Goal: Task Accomplishment & Management: Manage account settings

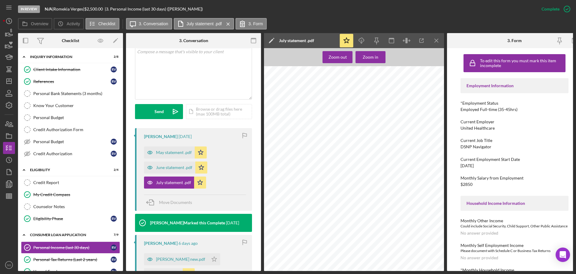
scroll to position [129, 0]
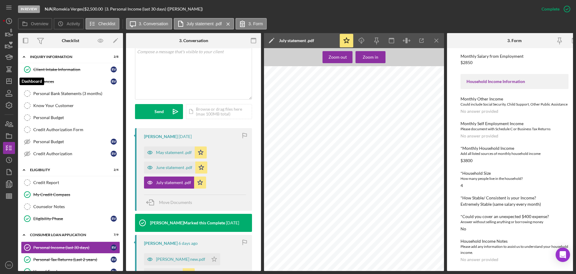
drag, startPoint x: 7, startPoint y: 83, endPoint x: 16, endPoint y: 83, distance: 9.3
click at [7, 83] on polygon "button" at bounding box center [9, 81] width 5 height 5
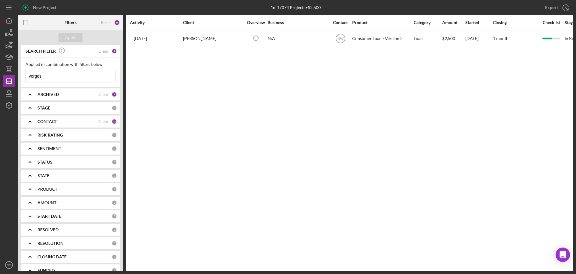
drag, startPoint x: 56, startPoint y: 78, endPoint x: 15, endPoint y: 79, distance: 41.1
click at [15, 79] on div "New Project 1 of 17074 Projects • $2,500 verges Export Icon/Export Filters Rese…" at bounding box center [288, 135] width 570 height 271
paste input "Ike Crawford"
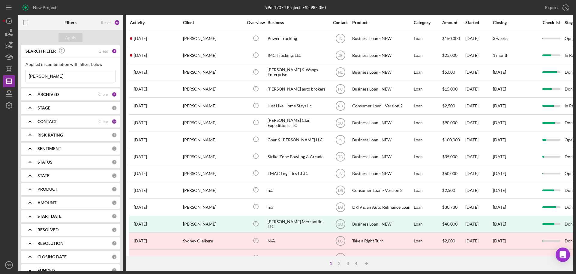
click at [71, 77] on input "Ike Crawford" at bounding box center [70, 76] width 89 height 12
drag, startPoint x: 69, startPoint y: 77, endPoint x: 22, endPoint y: 82, distance: 48.0
click at [22, 82] on div "Applied in combination with filters below Ike Crawford Icon/Menu Close" at bounding box center [70, 71] width 99 height 29
type input "anthony allred"
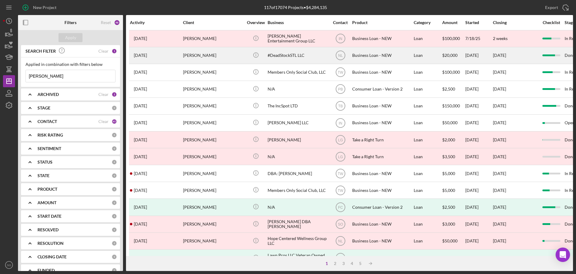
click at [212, 56] on div "[PERSON_NAME]" at bounding box center [213, 55] width 60 height 16
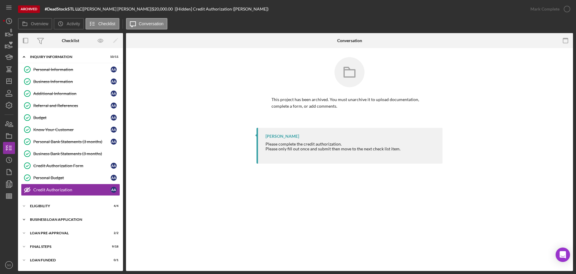
click at [54, 216] on div "Icon/Expander BUSINESS LOAN APPLICATION 20 / 27" at bounding box center [70, 219] width 105 height 12
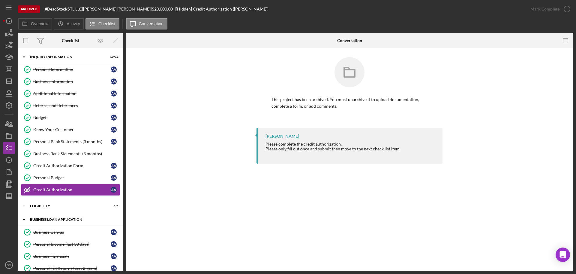
scroll to position [90, 0]
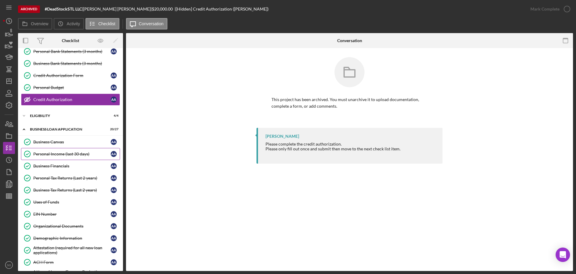
click at [63, 154] on div "Personal Income (last 30 days)" at bounding box center [71, 153] width 77 height 5
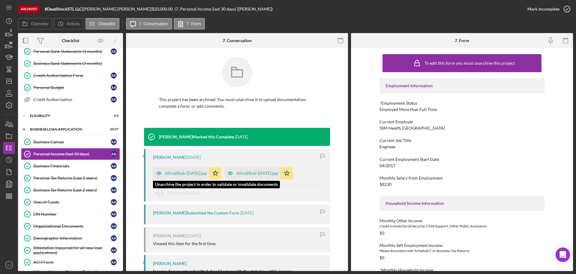
click at [180, 171] on div "AllredStub-June13.jpg" at bounding box center [185, 173] width 41 height 5
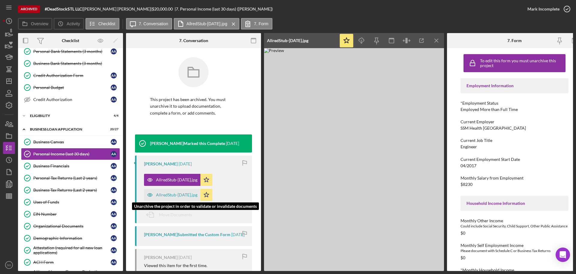
click at [180, 194] on div "AllredStub-May30.jpg" at bounding box center [176, 194] width 41 height 5
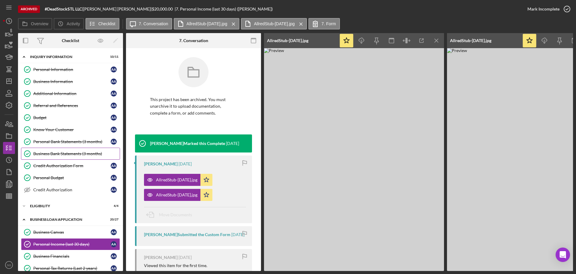
click at [61, 159] on link "Business Bank Statements (3 months) Business Bank Statements (3 months)" at bounding box center [70, 153] width 99 height 12
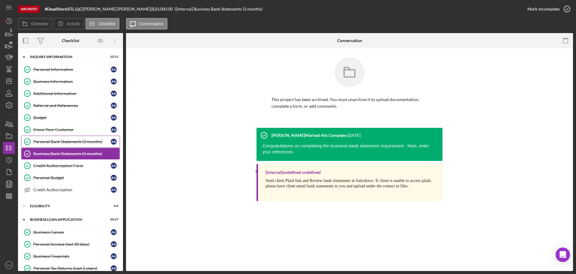
click at [69, 143] on div "Personal Bank Statements (3 months)" at bounding box center [71, 141] width 77 height 5
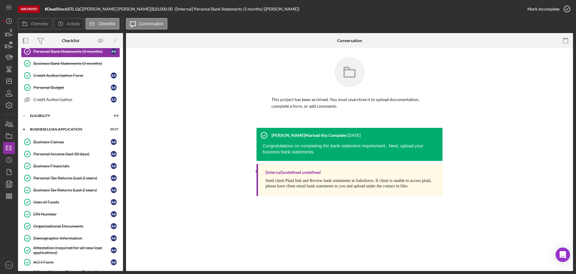
scroll to position [120, 0]
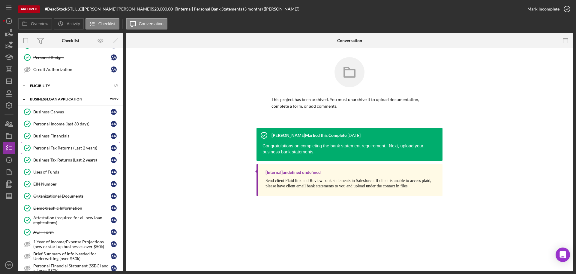
click at [62, 147] on div "Personal Tax Returns (Last 2 years)" at bounding box center [71, 147] width 77 height 5
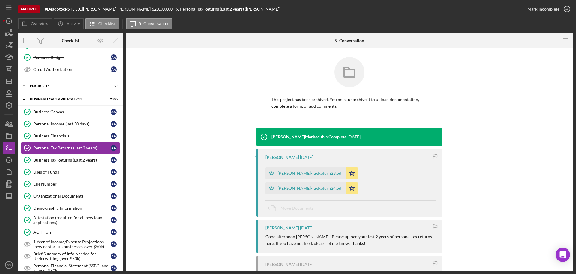
scroll to position [30, 0]
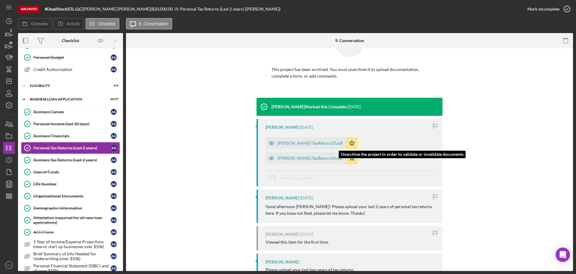
click at [343, 156] on div "[PERSON_NAME]-TaxReturn24.pdf" at bounding box center [310, 158] width 65 height 5
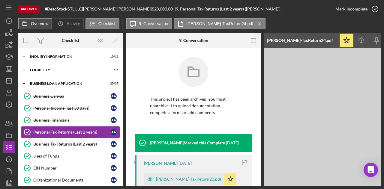
scroll to position [52, 0]
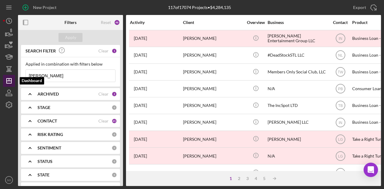
drag, startPoint x: 76, startPoint y: 78, endPoint x: 10, endPoint y: 77, distance: 65.5
click at [10, 77] on div "New Project 117 of 17074 Projects • $4,284,135 [PERSON_NAME] Export Icon/Export…" at bounding box center [192, 93] width 378 height 186
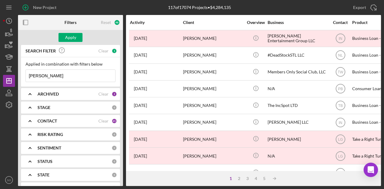
click at [60, 76] on input "erik" at bounding box center [70, 76] width 89 height 12
type input "eric reedus"
click at [71, 35] on div "Apply" at bounding box center [70, 37] width 11 height 9
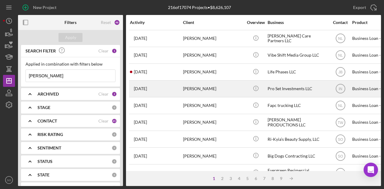
click at [215, 86] on div "Eric Reedus" at bounding box center [213, 89] width 60 height 16
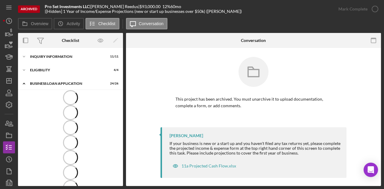
scroll to position [14, 0]
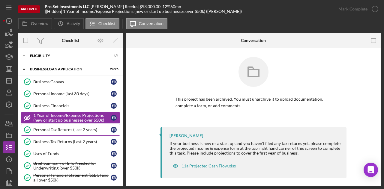
click at [76, 132] on link "Personal Tax Returns (Last 2 years) Personal Tax Returns (Last 2 years) E R" at bounding box center [70, 130] width 99 height 12
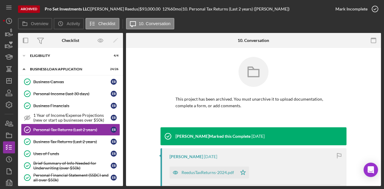
scroll to position [60, 0]
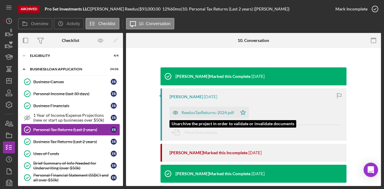
click at [207, 109] on div "ReedusTaxReturns-2024.pdf" at bounding box center [204, 113] width 68 height 12
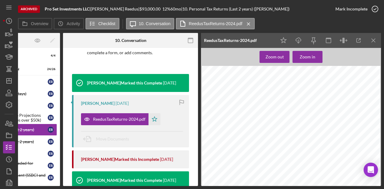
scroll to position [360, 0]
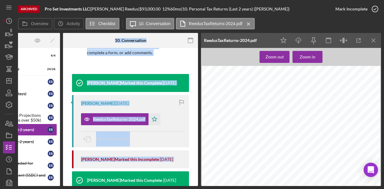
drag, startPoint x: 90, startPoint y: 187, endPoint x: 51, endPoint y: 187, distance: 39.3
click at [51, 187] on div "Archived Pro Set Investments LLC | Eric Reedus | $93,000.00 12 % 60 mo | 10. Pe…" at bounding box center [192, 94] width 384 height 189
click at [377, 38] on icon "Icon/Menu Close" at bounding box center [374, 41] width 14 height 14
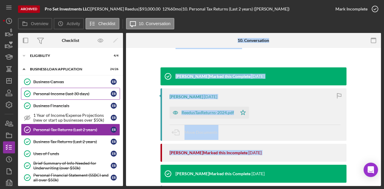
click at [50, 94] on div "Personal Income (last 30 days)" at bounding box center [71, 94] width 77 height 5
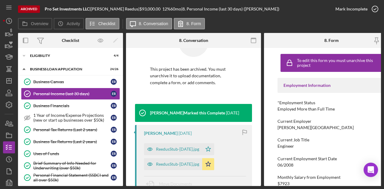
scroll to position [60, 0]
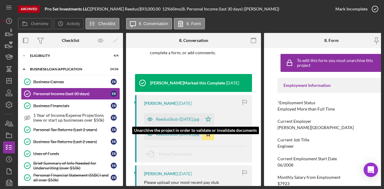
click at [175, 120] on div "ReedusStub-Jun20.jpg" at bounding box center [177, 119] width 43 height 5
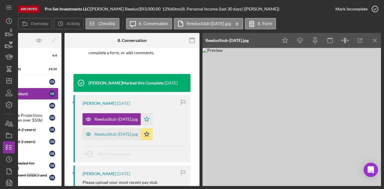
scroll to position [0, 67]
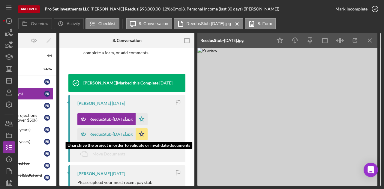
click at [115, 137] on div "ReedusStub-July04.jpg" at bounding box center [110, 134] width 43 height 5
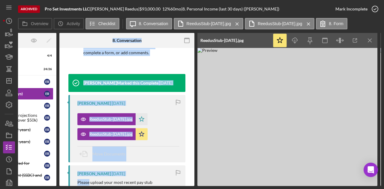
drag, startPoint x: 88, startPoint y: 185, endPoint x: 56, endPoint y: 191, distance: 32.8
click at [56, 189] on html "Archived Pro Set Investments LLC | Eric Reedus | $93,000.00 12 % 60 mo | 8. Per…" at bounding box center [192, 94] width 384 height 189
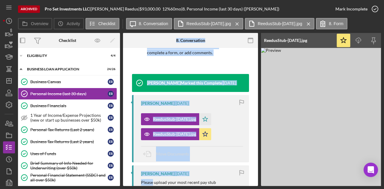
scroll to position [0, 0]
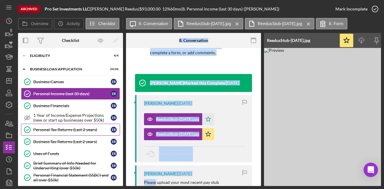
click at [55, 128] on div "Personal Tax Returns (Last 2 years)" at bounding box center [71, 130] width 77 height 5
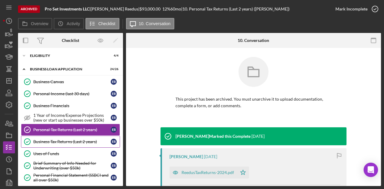
click at [47, 141] on div "Business Tax Returns (Last 2 years)" at bounding box center [71, 142] width 77 height 5
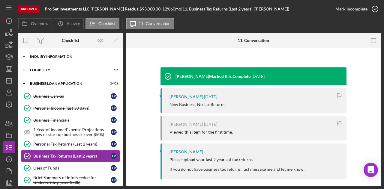
click at [49, 58] on div "INQUIRY INFORMATION" at bounding box center [73, 57] width 86 height 4
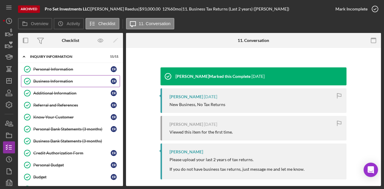
click at [57, 80] on div "Business Information" at bounding box center [71, 81] width 77 height 5
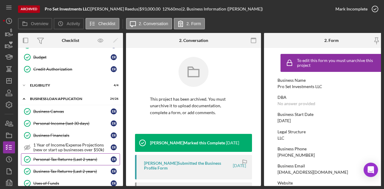
scroll to position [300, 0]
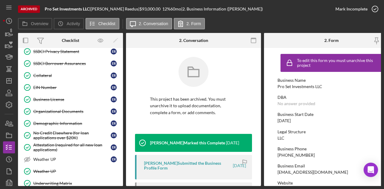
click at [56, 109] on div "Organizational Documents" at bounding box center [71, 111] width 77 height 5
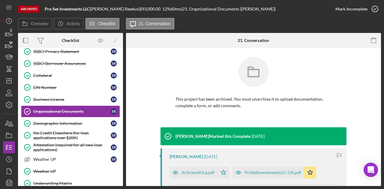
scroll to position [90, 0]
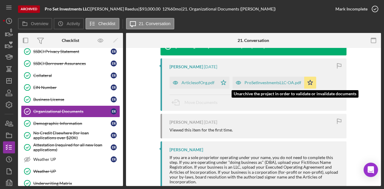
click at [259, 82] on div "ProSetInvestmentsLLC-OA.pdf" at bounding box center [273, 82] width 57 height 5
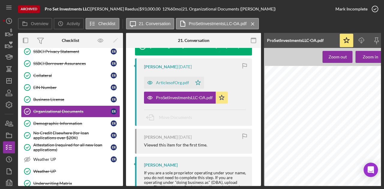
scroll to position [210, 0]
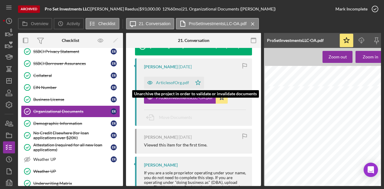
click at [172, 82] on div "ArticlesofOrg.pdf" at bounding box center [172, 82] width 33 height 5
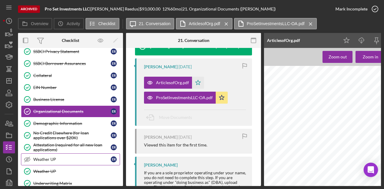
scroll to position [392, 0]
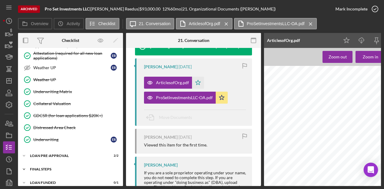
click at [55, 168] on div "FINAL STEPS" at bounding box center [73, 170] width 86 height 4
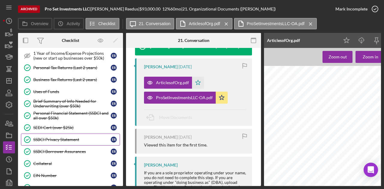
scroll to position [152, 0]
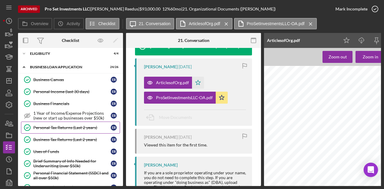
drag, startPoint x: 60, startPoint y: 124, endPoint x: 87, endPoint y: 129, distance: 28.0
click at [60, 126] on div "Personal Tax Returns (Last 2 years)" at bounding box center [71, 128] width 77 height 5
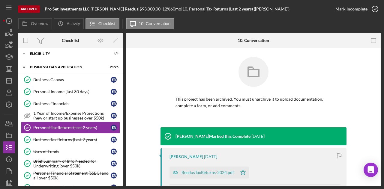
scroll to position [30, 0]
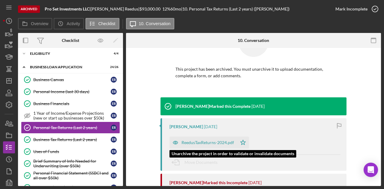
drag, startPoint x: 191, startPoint y: 144, endPoint x: 236, endPoint y: 141, distance: 45.4
click at [191, 144] on div "ReedusTaxReturns-2024.pdf" at bounding box center [208, 143] width 53 height 5
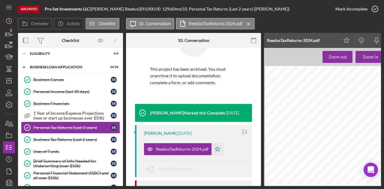
scroll to position [0, 3]
drag, startPoint x: 297, startPoint y: 174, endPoint x: 299, endPoint y: 161, distance: 13.4
click at [297, 174] on div at bounding box center [354, 192] width 179 height 253
click at [360, 39] on icon "Icon/Download" at bounding box center [362, 41] width 14 height 14
drag, startPoint x: 64, startPoint y: 91, endPoint x: 116, endPoint y: 100, distance: 53.4
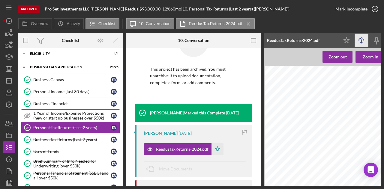
click at [64, 91] on div "Personal Income (last 30 days)" at bounding box center [71, 91] width 77 height 5
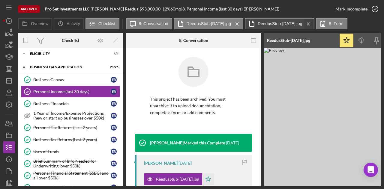
click at [305, 23] on icon "Icon/Menu Close" at bounding box center [309, 24] width 11 height 15
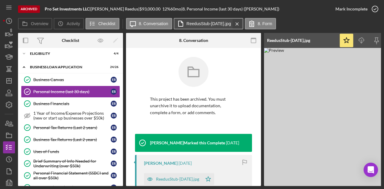
click at [237, 24] on icon "Icon/Menu Close" at bounding box center [237, 24] width 11 height 15
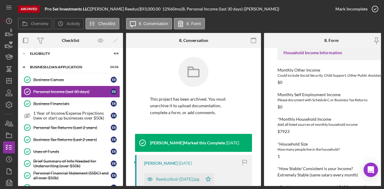
scroll to position [30, 0]
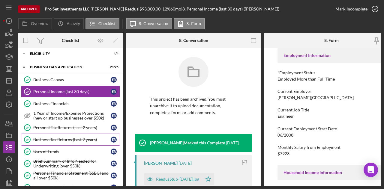
drag, startPoint x: 54, startPoint y: 127, endPoint x: 88, endPoint y: 138, distance: 35.5
click at [54, 127] on link "Personal Tax Returns (Last 2 years) Personal Tax Returns (Last 2 years) E R" at bounding box center [70, 128] width 99 height 12
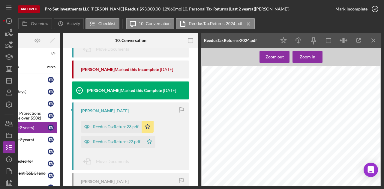
scroll to position [180, 0]
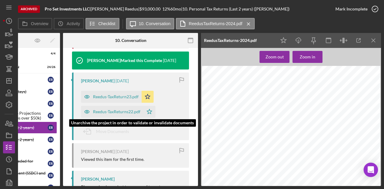
click at [121, 113] on div "Reedus-TaxReturns22.pdf" at bounding box center [116, 112] width 47 height 5
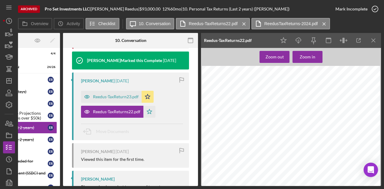
scroll to position [0, 0]
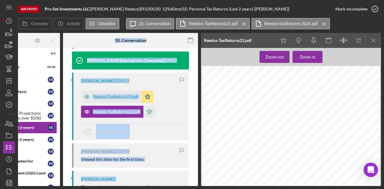
drag, startPoint x: 67, startPoint y: 186, endPoint x: 32, endPoint y: 187, distance: 34.8
click at [32, 187] on div "Archived Pro Set Investments LLC | Eric Reedus | $93,000.00 12 % 60 mo | 10. Pe…" at bounding box center [192, 94] width 384 height 189
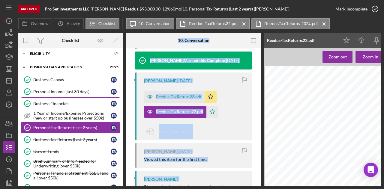
scroll to position [62, 0]
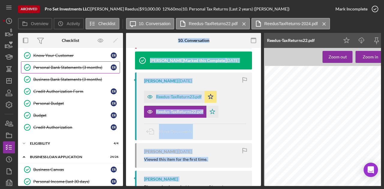
click at [57, 70] on link "Personal Bank Statements (3 months) Personal Bank Statements (3 months) E R" at bounding box center [70, 68] width 99 height 12
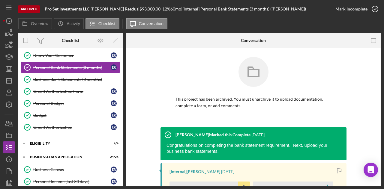
scroll to position [90, 0]
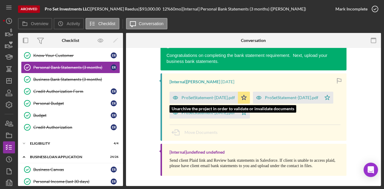
click at [198, 101] on div "ProSetStatement-Apr25.pdf" at bounding box center [204, 98] width 68 height 12
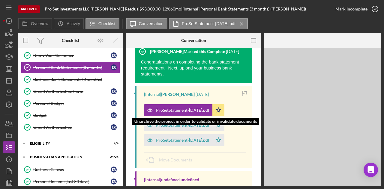
scroll to position [97, 0]
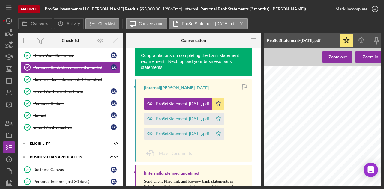
drag, startPoint x: 265, startPoint y: 187, endPoint x: 305, endPoint y: 187, distance: 39.9
click at [305, 187] on div "Archived Pro Set Investments LLC | Eric Reedus | $93,000.00 12 % 60 mo | [Inter…" at bounding box center [192, 94] width 384 height 189
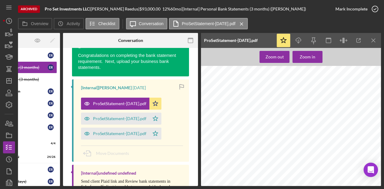
scroll to position [330, 0]
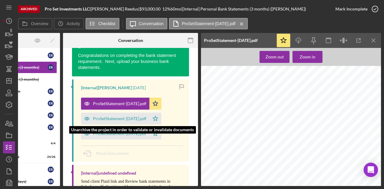
click at [114, 119] on div "ProSetStatement-Mar25.pdf" at bounding box center [119, 118] width 53 height 5
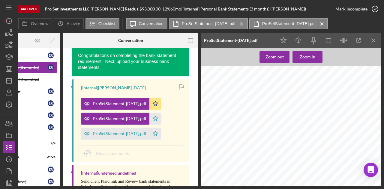
scroll to position [0, 0]
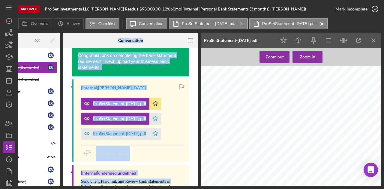
drag, startPoint x: 90, startPoint y: 188, endPoint x: 52, endPoint y: 189, distance: 38.5
click at [52, 189] on div "Archived Pro Set Investments LLC | Eric Reedus | $93,000.00 12 % 60 mo | [Inter…" at bounding box center [192, 94] width 384 height 189
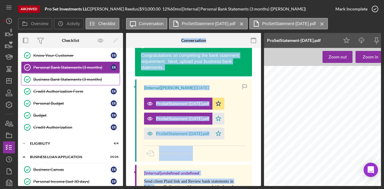
click at [60, 78] on div "Business Bank Statements (3 months)" at bounding box center [76, 79] width 86 height 5
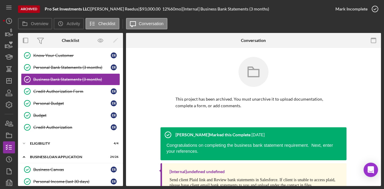
scroll to position [26, 0]
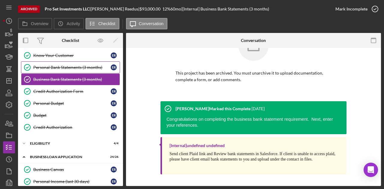
drag, startPoint x: 61, startPoint y: 68, endPoint x: 106, endPoint y: 68, distance: 44.7
click at [64, 68] on div "Personal Bank Statements (3 months)" at bounding box center [71, 67] width 77 height 5
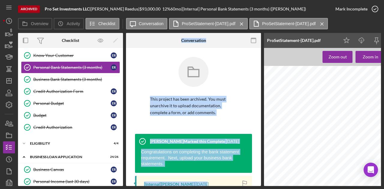
drag, startPoint x: 109, startPoint y: 187, endPoint x: 195, endPoint y: 184, distance: 85.3
click at [195, 184] on div "Archived Pro Set Investments LLC | Eric Reedus | $93,000.00 12 % 60 mo | [Inter…" at bounding box center [192, 94] width 384 height 189
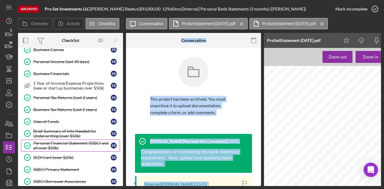
scroll to position [212, 0]
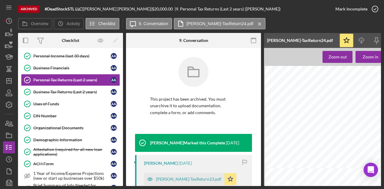
scroll to position [60, 3]
drag, startPoint x: 226, startPoint y: 186, endPoint x: 250, endPoint y: 184, distance: 23.8
click at [298, 189] on html "Archived #DeadStockSTL LLC | [PERSON_NAME] | $20,000.00 | 9. Personal Tax Retur…" at bounding box center [192, 94] width 384 height 189
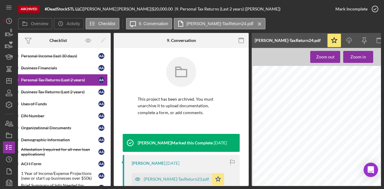
scroll to position [0, 0]
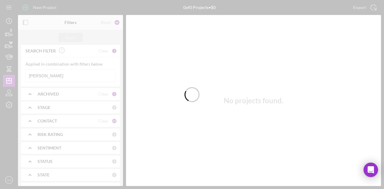
click at [68, 77] on div at bounding box center [192, 94] width 384 height 189
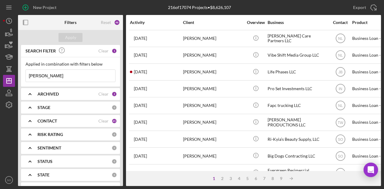
drag, startPoint x: 67, startPoint y: 77, endPoint x: 20, endPoint y: 73, distance: 47.0
click at [20, 73] on div "SEARCH FILTER Clear 1 Applied in combination with filters below eric reedus Ico…" at bounding box center [70, 115] width 105 height 141
paste input "Tosha Anderson"
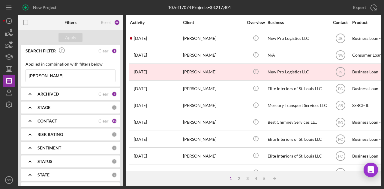
type input "Tosha Anderson"
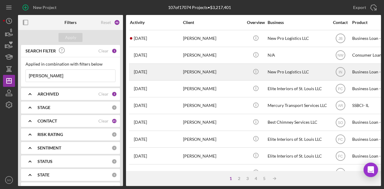
click at [226, 74] on div "Tosha Anderson" at bounding box center [213, 72] width 60 height 16
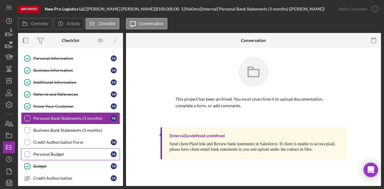
scroll to position [80, 0]
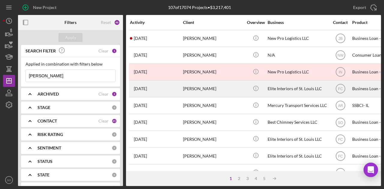
click at [222, 91] on div "Tosha Anderson" at bounding box center [213, 89] width 60 height 16
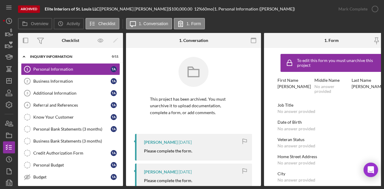
scroll to position [82, 0]
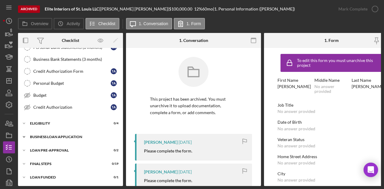
click at [64, 136] on div "BUSINESS LOAN APPLICATION" at bounding box center [73, 137] width 86 height 4
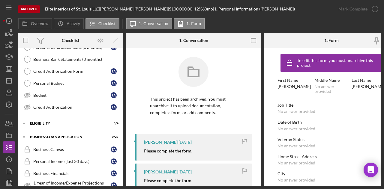
scroll to position [172, 0]
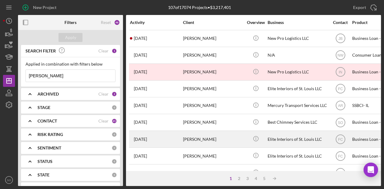
click at [216, 143] on div "Tosha Anderson" at bounding box center [213, 140] width 60 height 16
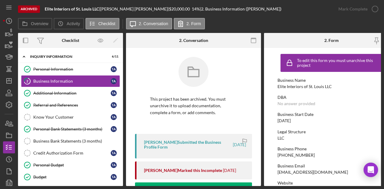
scroll to position [82, 0]
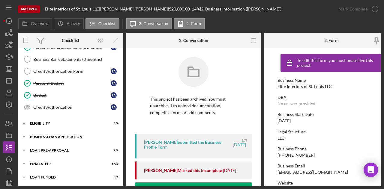
click at [56, 135] on div "BUSINESS LOAN APPLICATION" at bounding box center [73, 137] width 86 height 4
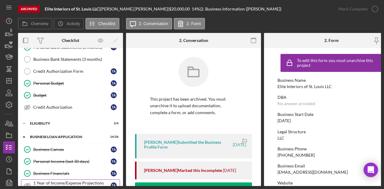
scroll to position [112, 0]
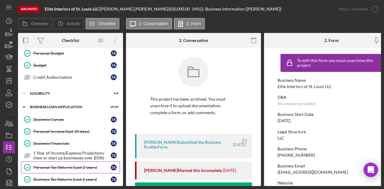
click at [46, 165] on div "Personal Tax Returns (Last 2 years)" at bounding box center [71, 167] width 77 height 5
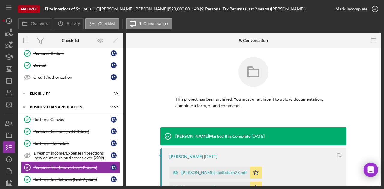
scroll to position [113, 0]
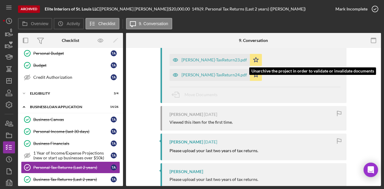
click at [247, 73] on div "Anderson-TaxReturn24.pdf" at bounding box center [214, 75] width 65 height 5
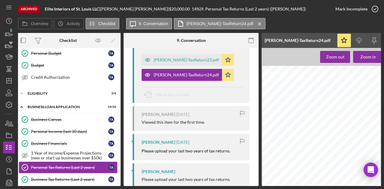
scroll to position [0, 0]
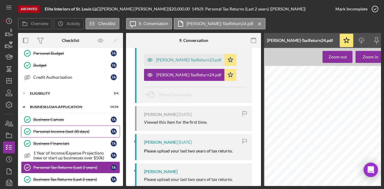
drag, startPoint x: 61, startPoint y: 132, endPoint x: 92, endPoint y: 134, distance: 31.0
click at [61, 132] on link "Personal Income (last 30 days) Personal Income (last 30 days) T A" at bounding box center [70, 132] width 99 height 12
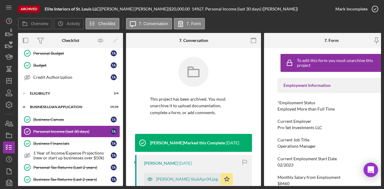
scroll to position [60, 0]
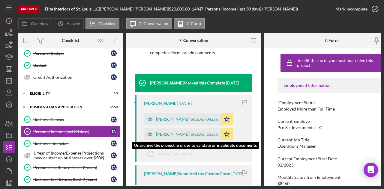
click at [170, 135] on div "Anderson-StubApr18.jpg" at bounding box center [187, 134] width 62 height 5
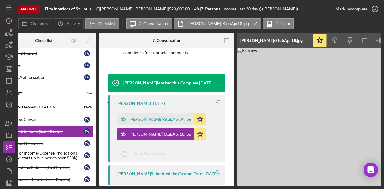
scroll to position [0, 0]
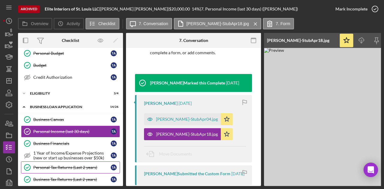
drag, startPoint x: 53, startPoint y: 167, endPoint x: 60, endPoint y: 165, distance: 7.0
click at [53, 167] on link "Personal Tax Returns (Last 2 years) Personal Tax Returns (Last 2 years) T A" at bounding box center [70, 168] width 99 height 12
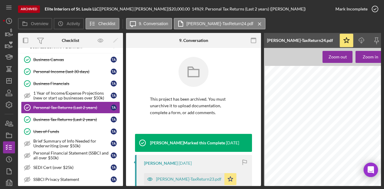
scroll to position [347, 0]
click at [44, 117] on div "Business Tax Returns (Last 2 years)" at bounding box center [71, 119] width 77 height 5
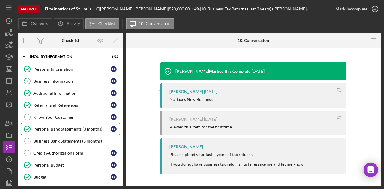
click at [62, 128] on div "Personal Bank Statements (3 months)" at bounding box center [71, 129] width 77 height 5
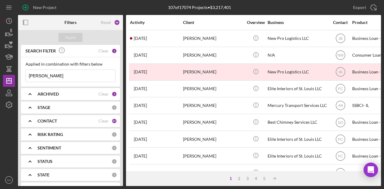
drag, startPoint x: 66, startPoint y: 77, endPoint x: 16, endPoint y: 76, distance: 50.4
click at [16, 76] on div "New Project 107 of 17074 Projects • $3,217,401 [PERSON_NAME] Export Icon/Export…" at bounding box center [192, 93] width 378 height 186
paste input "[PERSON_NAME]"
type input "[PERSON_NAME]"
click at [68, 38] on div "Apply" at bounding box center [70, 37] width 11 height 9
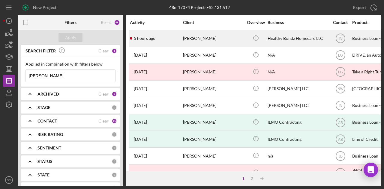
click at [209, 41] on div "Patrice Rogers" at bounding box center [213, 39] width 60 height 16
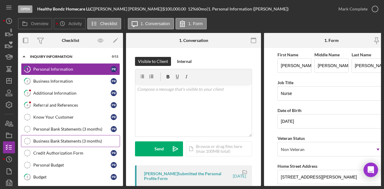
scroll to position [82, 0]
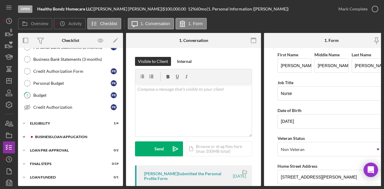
click at [68, 132] on div "Icon/Expander BUSINESS LOAN APPLICATION 0 / 27" at bounding box center [70, 137] width 105 height 12
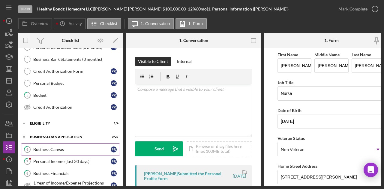
drag, startPoint x: 74, startPoint y: 159, endPoint x: 97, endPoint y: 152, distance: 24.1
click at [74, 159] on div "Personal Income (last 30 days)" at bounding box center [71, 161] width 77 height 5
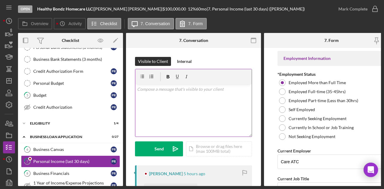
scroll to position [90, 0]
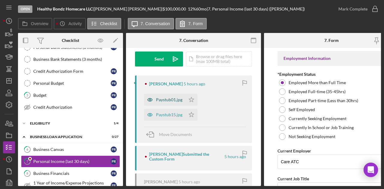
click at [160, 100] on div "Paystub01.jpg" at bounding box center [169, 100] width 26 height 5
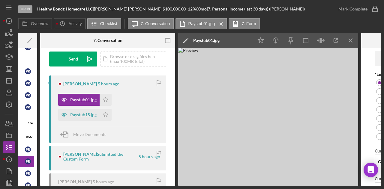
scroll to position [0, 86]
click at [272, 40] on icon "Icon/Download" at bounding box center [276, 41] width 14 height 14
drag, startPoint x: 86, startPoint y: 187, endPoint x: 169, endPoint y: 191, distance: 83.0
click at [169, 189] on html "Open Healthy Bondz Homecare LLC | Patrice Rogers | $100,000.00 12 % 60 mo | 7. …" at bounding box center [192, 94] width 384 height 189
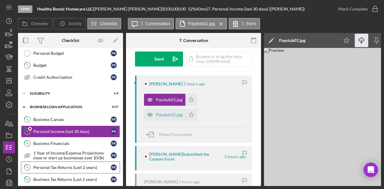
scroll to position [142, 0]
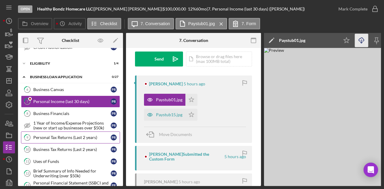
click at [55, 136] on div "Personal Tax Returns (Last 2 years)" at bounding box center [71, 137] width 77 height 5
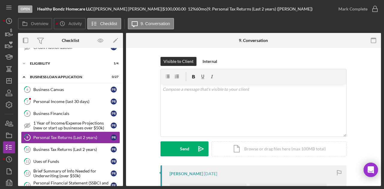
scroll to position [60, 0]
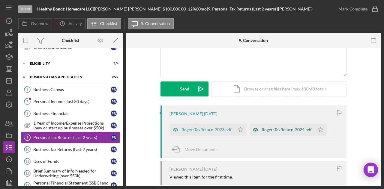
click at [268, 128] on div "RogersTaxReturn-2024.pdf" at bounding box center [287, 130] width 50 height 5
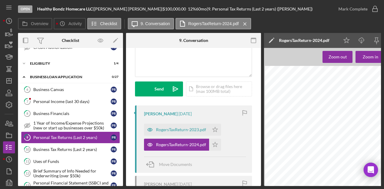
drag, startPoint x: 207, startPoint y: 187, endPoint x: 233, endPoint y: 189, distance: 26.2
click at [261, 189] on html "Open Healthy Bondz Homecare LLC | Patrice Rogers | $100,000.00 12 % 60 mo | 9. …" at bounding box center [192, 94] width 384 height 189
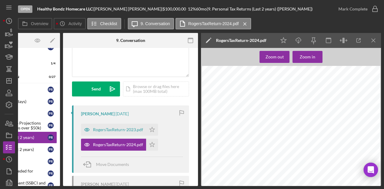
scroll to position [271, 0]
click at [123, 133] on div "RogersTaxReturn-2023.pdf" at bounding box center [113, 130] width 65 height 12
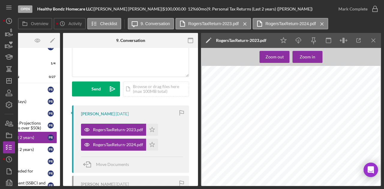
scroll to position [90, 0]
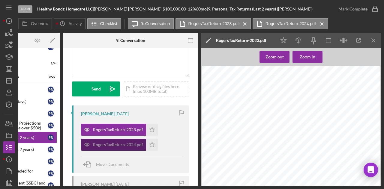
click at [118, 145] on div "RogersTaxReturn-2024.pdf" at bounding box center [118, 145] width 50 height 5
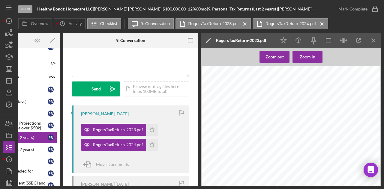
drag, startPoint x: 104, startPoint y: 187, endPoint x: 160, endPoint y: 187, distance: 55.2
click at [160, 187] on div "Open Healthy Bondz Homecare LLC | Patrice Rogers | $100,000.00 12 % 60 mo | 9. …" at bounding box center [192, 94] width 384 height 189
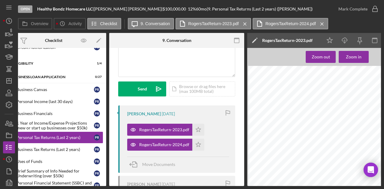
scroll to position [0, 0]
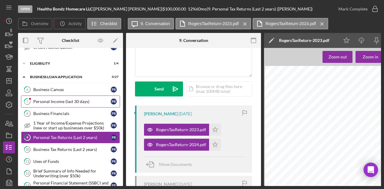
click at [53, 99] on div "Personal Income (last 30 days)" at bounding box center [71, 101] width 77 height 5
click at [40, 99] on div "Personal Income (last 30 days)" at bounding box center [71, 101] width 77 height 5
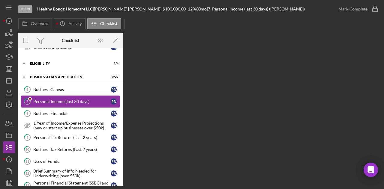
click at [39, 99] on div "Personal Income (last 30 days)" at bounding box center [71, 101] width 77 height 5
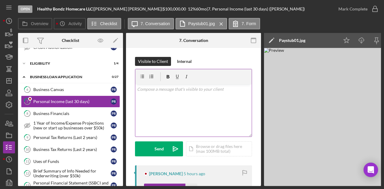
scroll to position [60, 0]
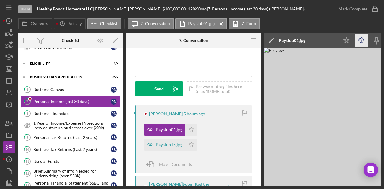
click at [363, 43] on icon "Icon/Download" at bounding box center [362, 41] width 14 height 14
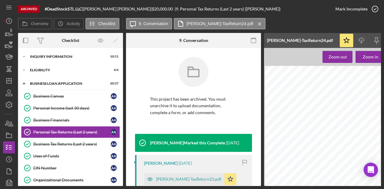
scroll to position [392, 3]
